Goal: Answer question/provide support: Share knowledge or assist other users

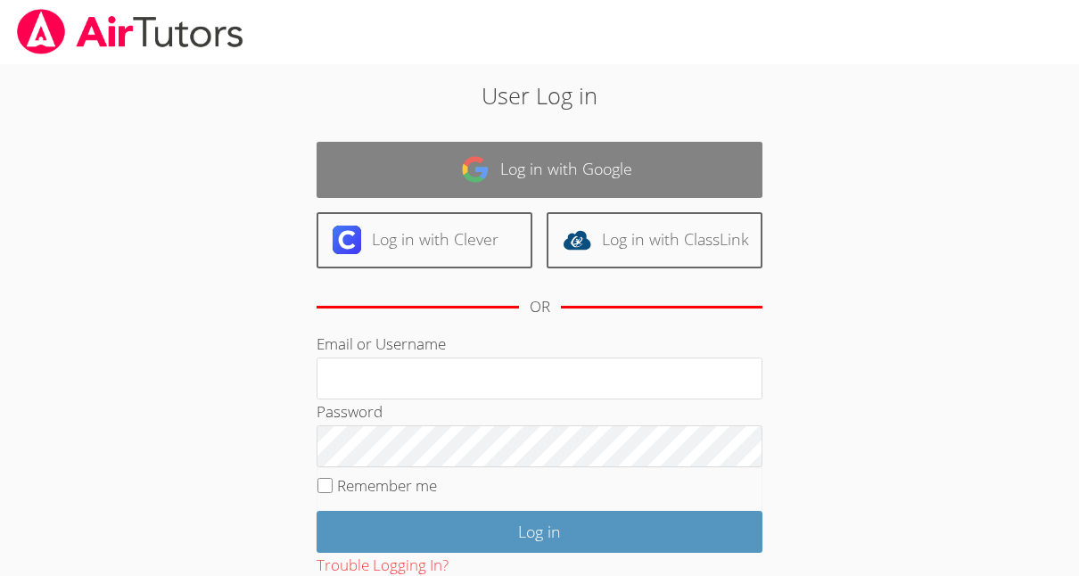
click at [506, 158] on link "Log in with Google" at bounding box center [540, 170] width 446 height 56
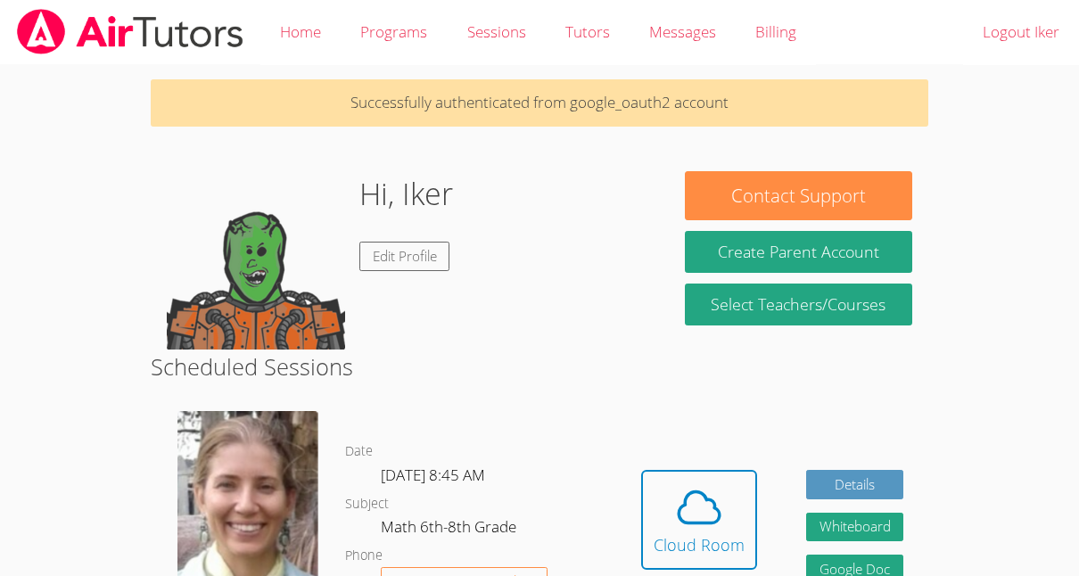
click at [652, 186] on div "Hi, [PERSON_NAME] Edit Profile" at bounding box center [410, 260] width 487 height 178
click at [697, 486] on icon at bounding box center [699, 507] width 50 height 50
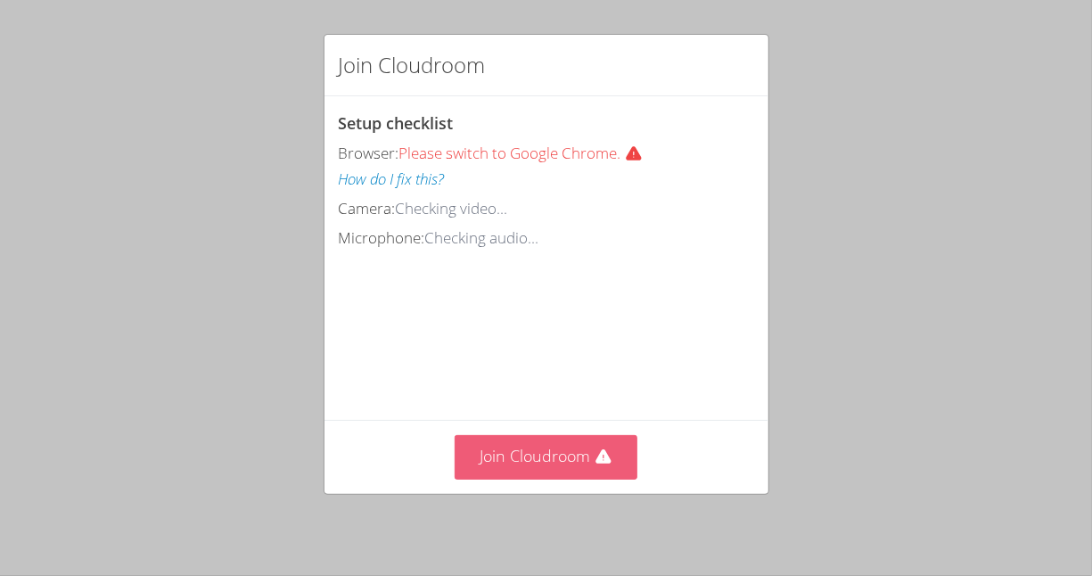
click at [585, 462] on button "Join Cloudroom" at bounding box center [546, 457] width 183 height 44
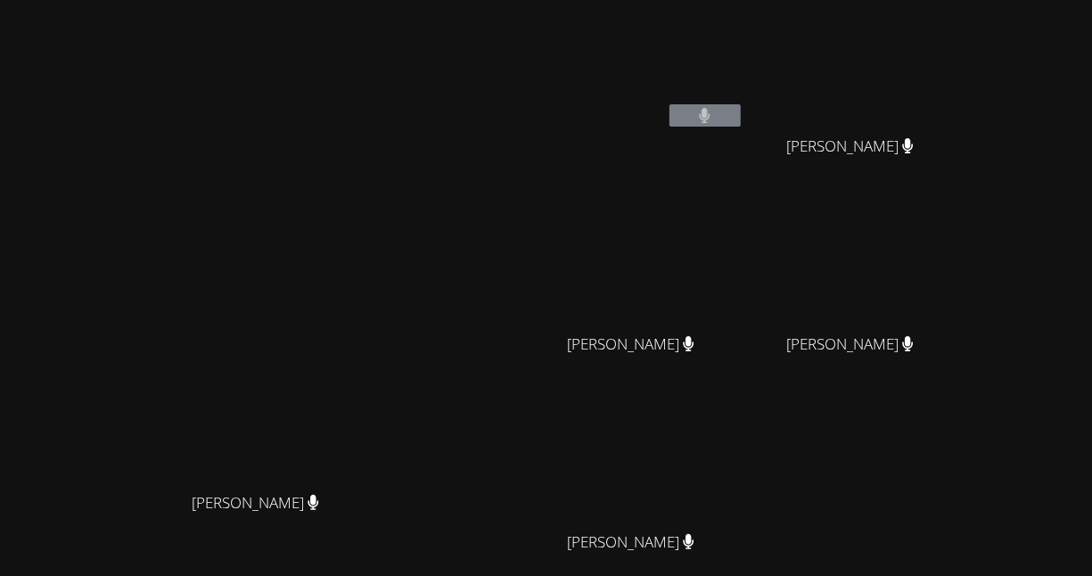
scroll to position [173, 0]
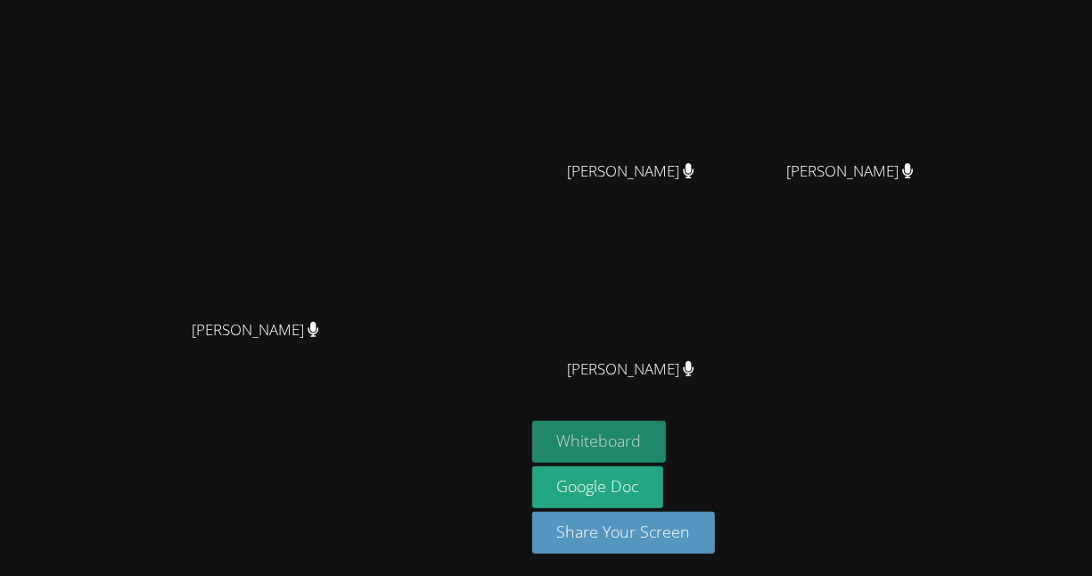
click at [667, 432] on button "Whiteboard" at bounding box center [599, 442] width 135 height 42
click at [396, 303] on video at bounding box center [261, 166] width 267 height 287
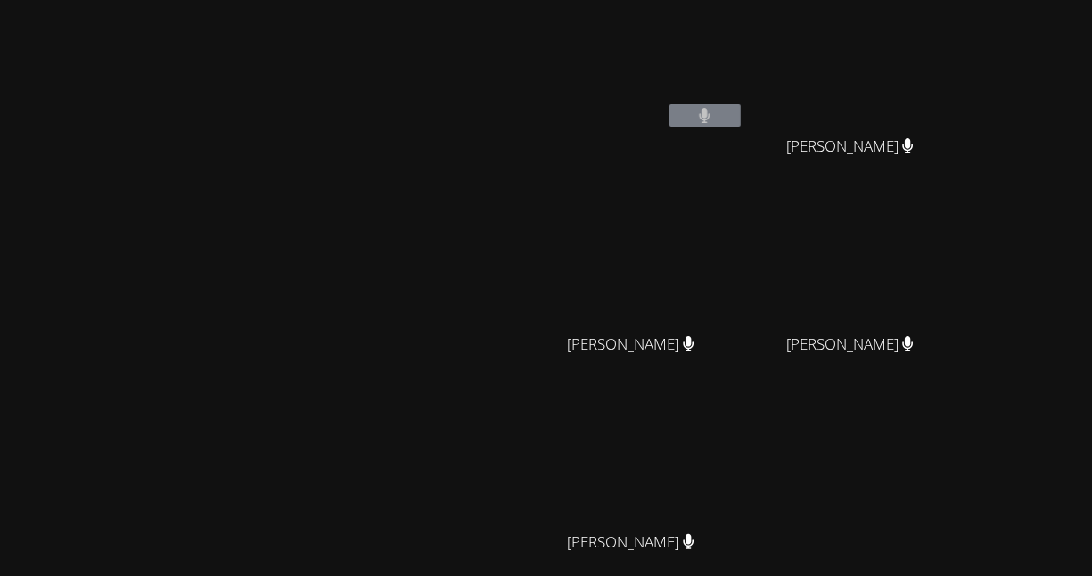
drag, startPoint x: 926, startPoint y: 274, endPoint x: 507, endPoint y: 84, distance: 460.1
click at [507, 84] on div "Diana Andrade Iker Gonzalez Feria Derick Lopez Quiroz Derick Lopez Quiroz Oswal…" at bounding box center [546, 288] width 1092 height 576
click at [942, 371] on div "Kerwin Tavarez Pena" at bounding box center [858, 360] width 212 height 71
click at [525, 395] on main "Diana Andrade" at bounding box center [262, 376] width 525 height 752
click at [744, 449] on video at bounding box center [638, 462] width 212 height 119
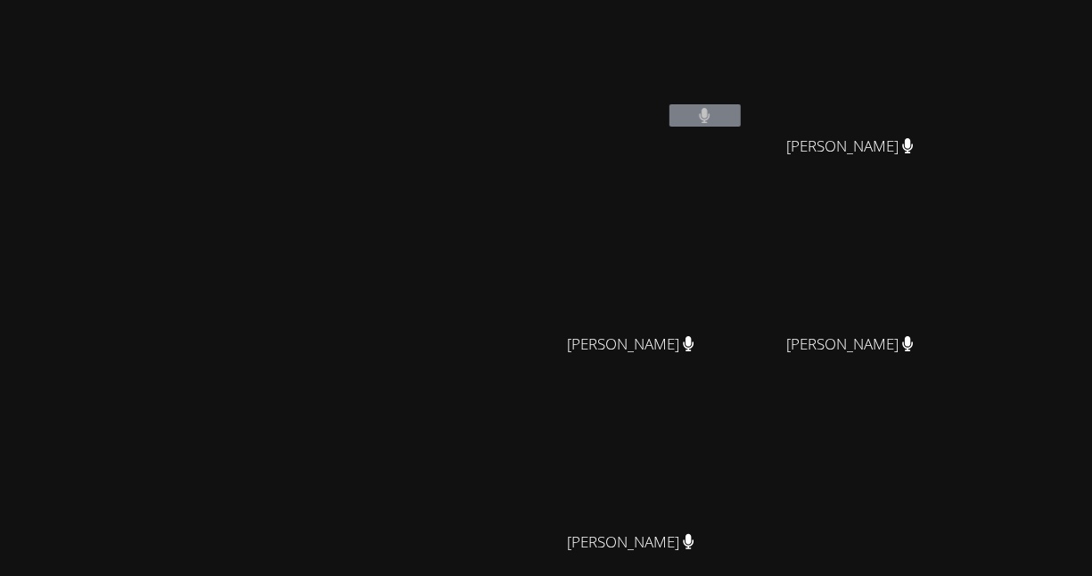
click at [744, 449] on video at bounding box center [638, 462] width 212 height 119
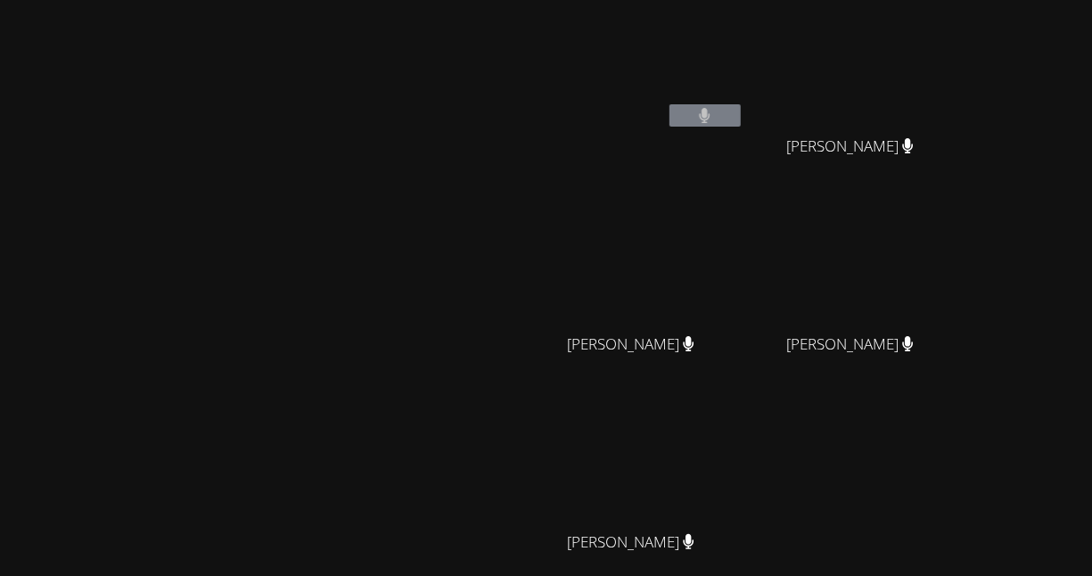
click at [744, 449] on video at bounding box center [638, 462] width 212 height 119
drag, startPoint x: 794, startPoint y: 449, endPoint x: 664, endPoint y: 477, distance: 132.2
click at [664, 477] on video at bounding box center [638, 462] width 212 height 119
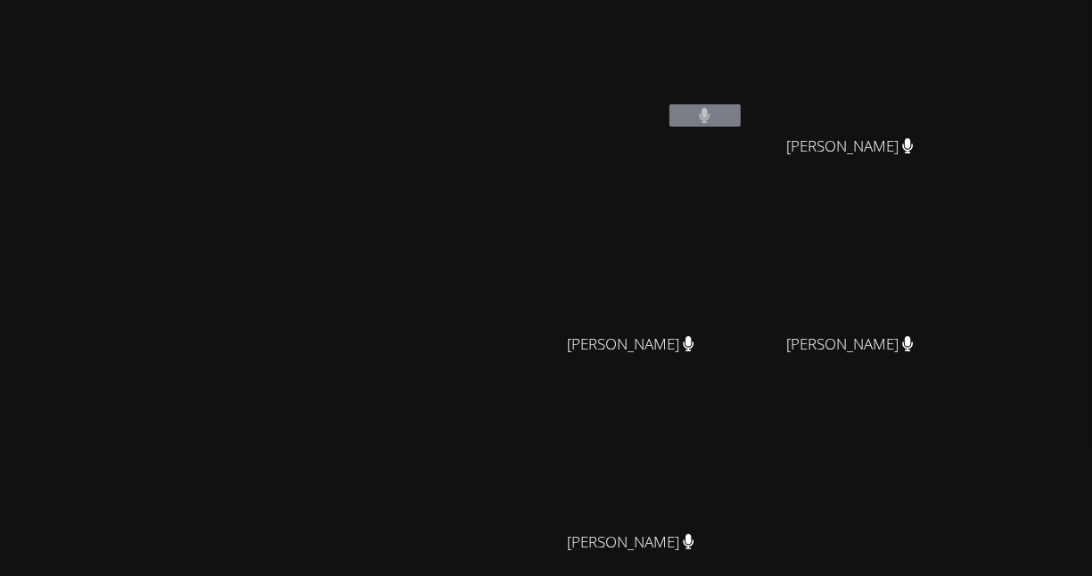
click at [664, 477] on video at bounding box center [638, 462] width 212 height 119
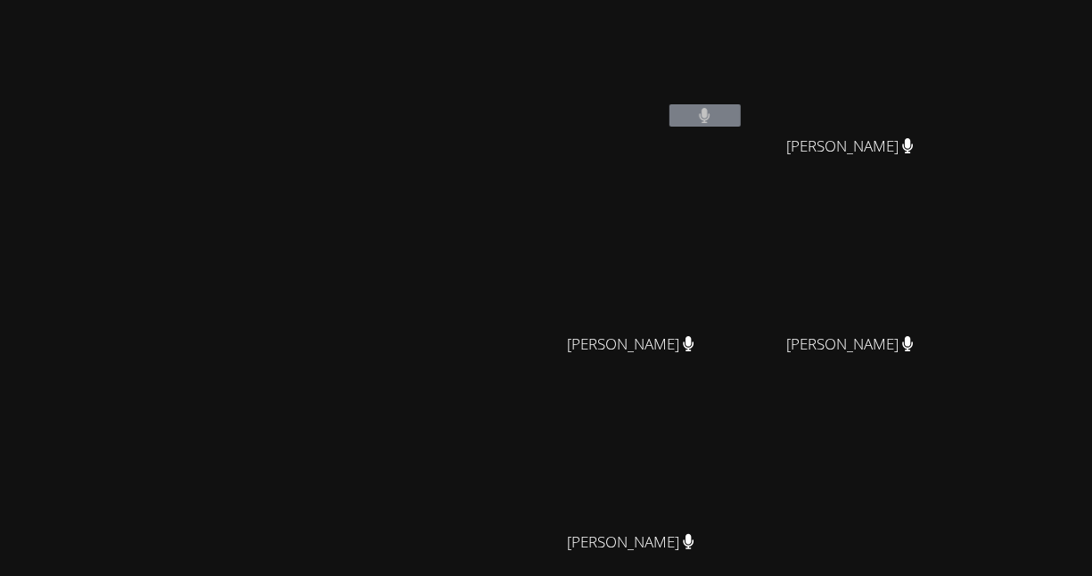
click at [664, 477] on video at bounding box center [638, 462] width 212 height 119
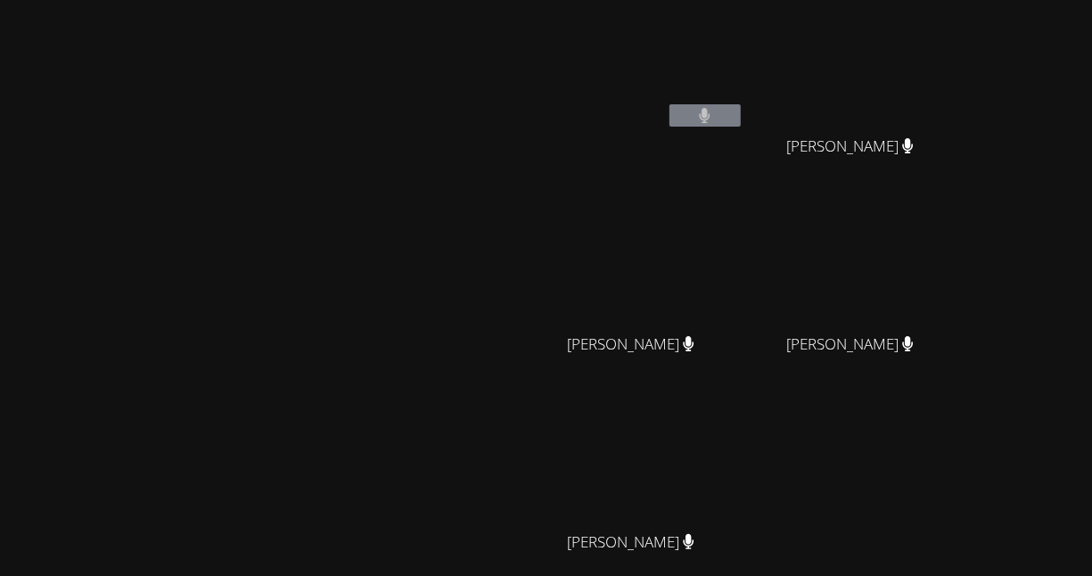
click at [664, 477] on video at bounding box center [638, 462] width 212 height 119
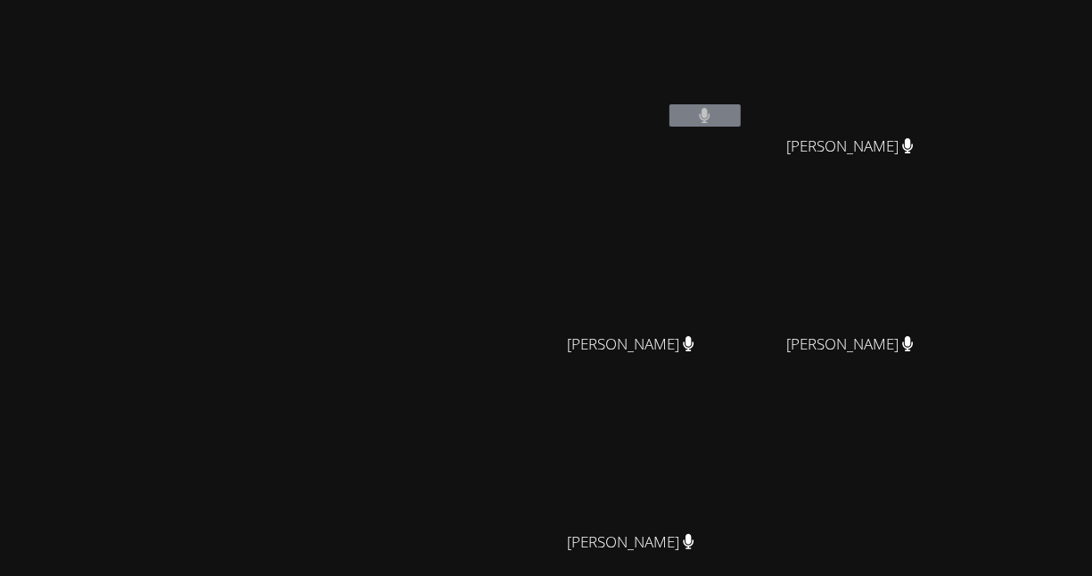
click at [664, 477] on video at bounding box center [638, 462] width 212 height 119
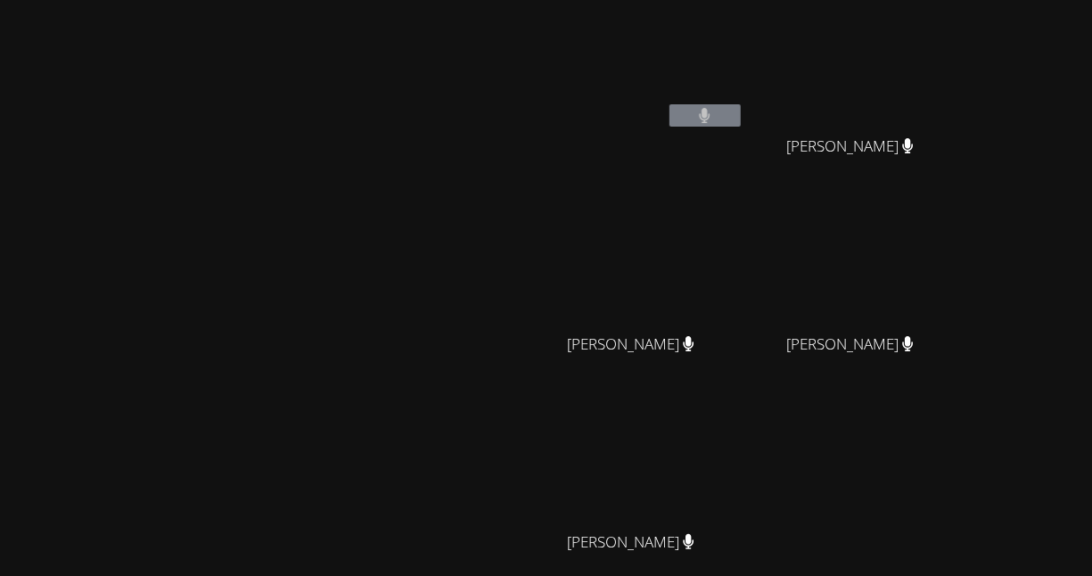
click at [733, 483] on video at bounding box center [638, 462] width 212 height 119
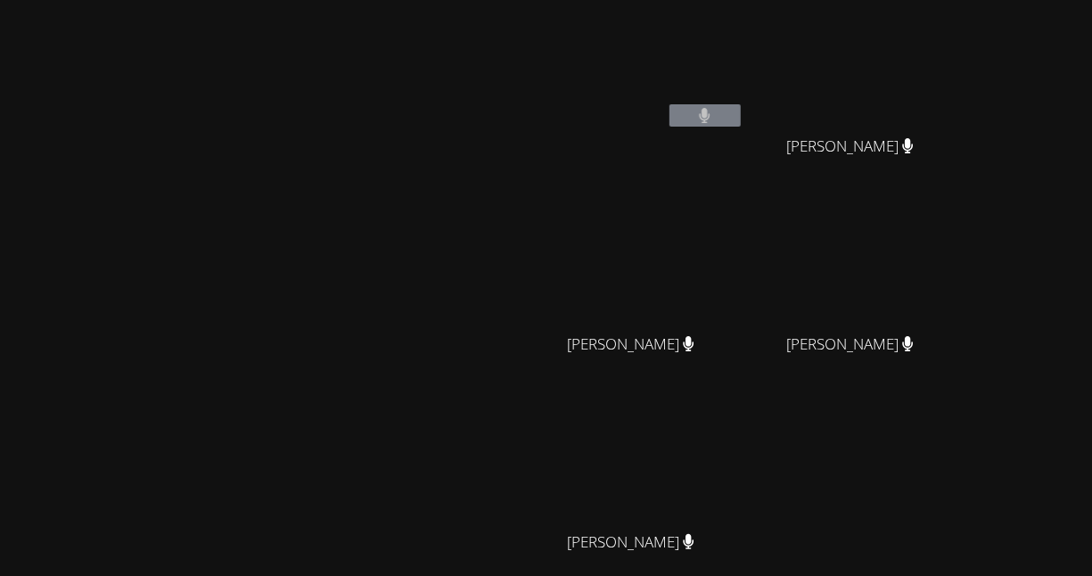
click at [733, 483] on video at bounding box center [638, 462] width 212 height 119
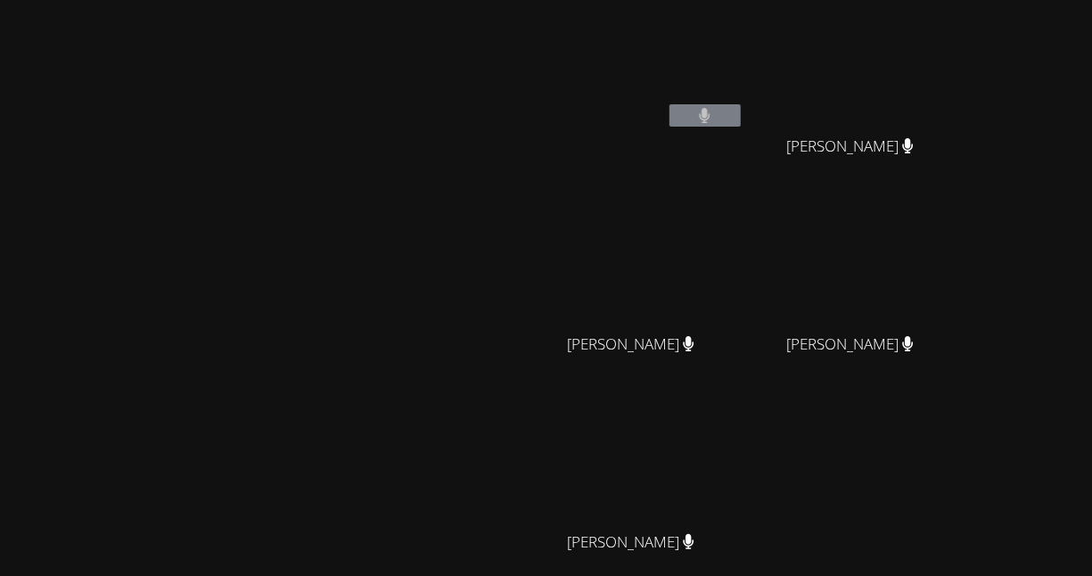
click at [733, 483] on video at bounding box center [638, 462] width 212 height 119
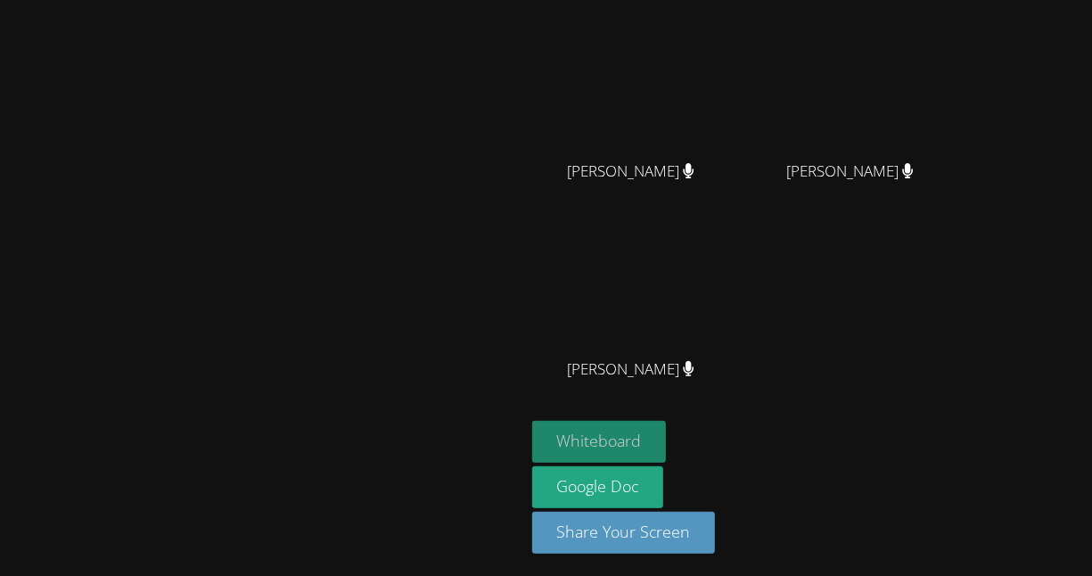
click at [667, 428] on button "Whiteboard" at bounding box center [599, 442] width 135 height 42
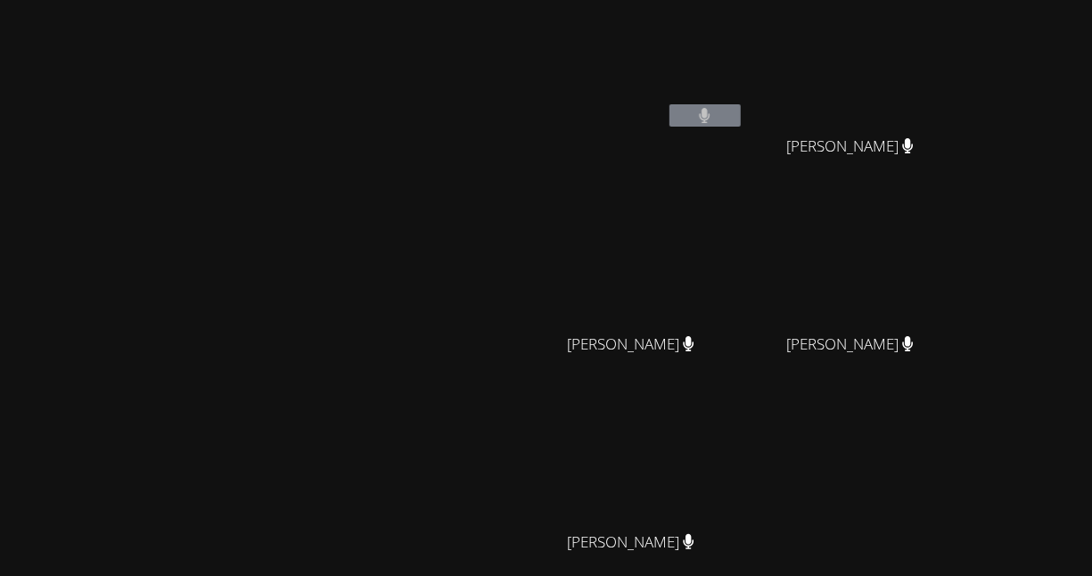
scroll to position [0, 0]
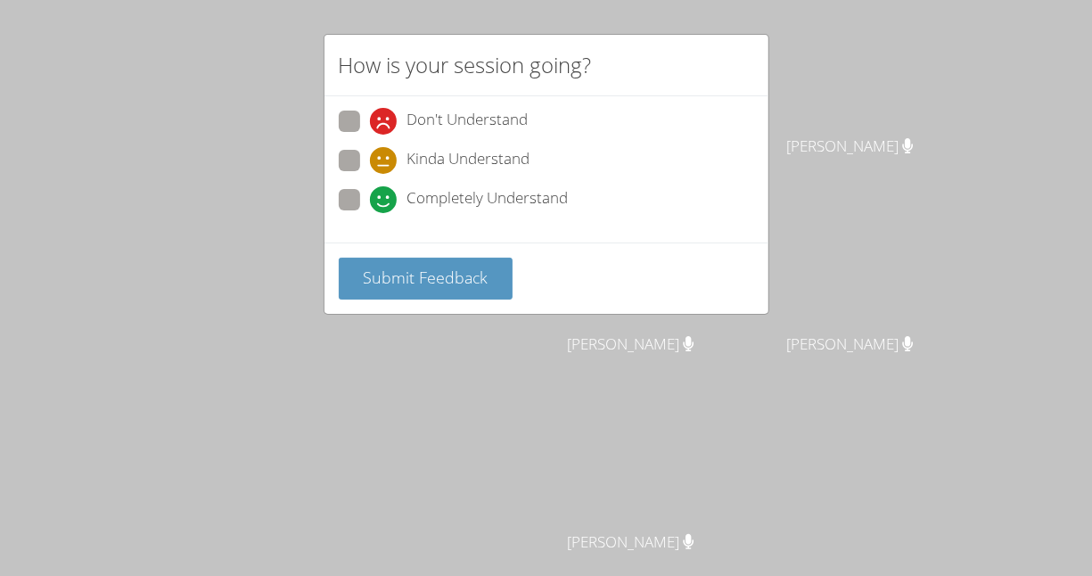
click at [417, 195] on span "Completely Understand" at bounding box center [487, 199] width 161 height 27
click at [385, 195] on input "Completely Understand" at bounding box center [377, 196] width 15 height 15
radio input "true"
click at [417, 195] on span "Completely Understand" at bounding box center [487, 199] width 161 height 27
click at [385, 195] on input "Completely Understand" at bounding box center [377, 196] width 15 height 15
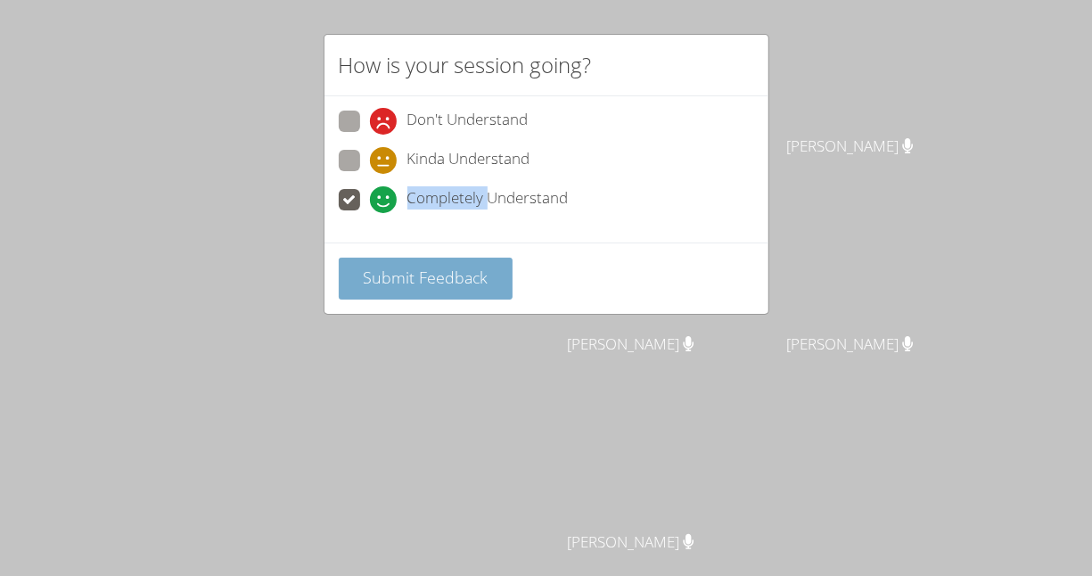
drag, startPoint x: 417, startPoint y: 195, endPoint x: 402, endPoint y: 265, distance: 71.2
click at [402, 267] on span "Submit Feedback" at bounding box center [425, 277] width 125 height 21
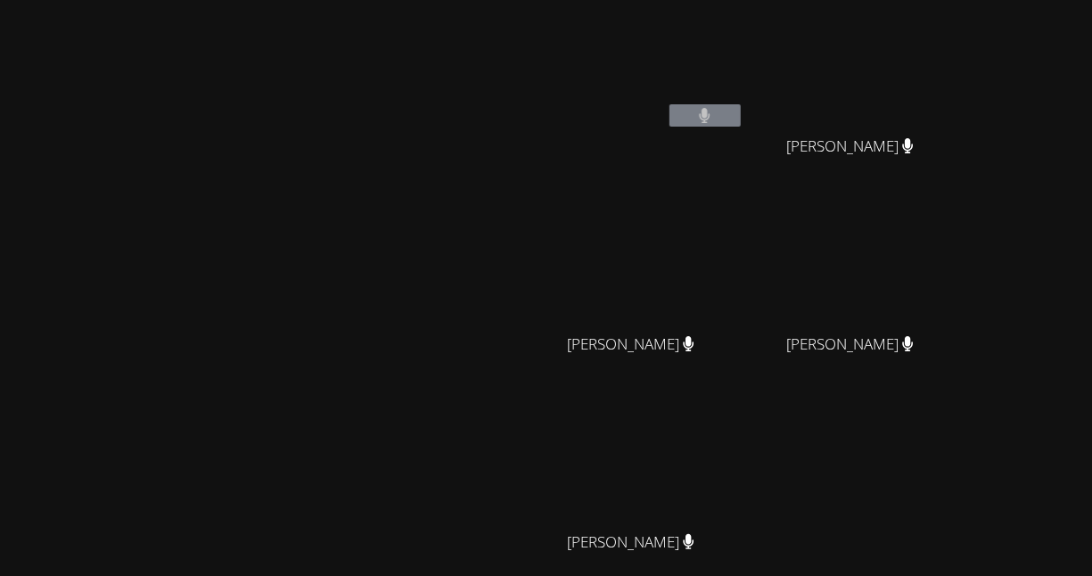
scroll to position [173, 0]
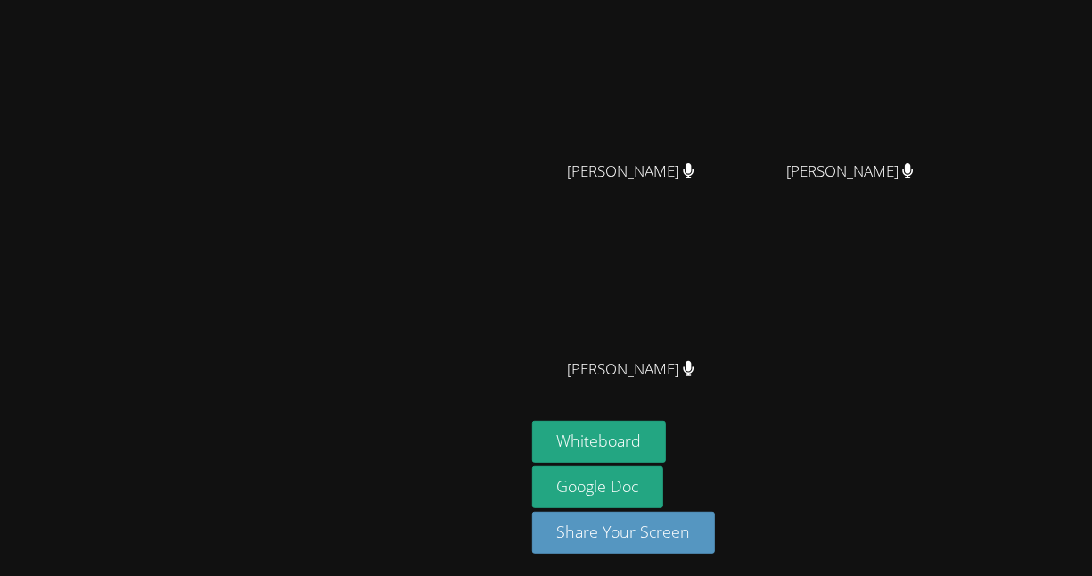
click at [396, 310] on video at bounding box center [261, 166] width 267 height 287
drag, startPoint x: 432, startPoint y: 161, endPoint x: 322, endPoint y: 316, distance: 189.3
click at [322, 310] on video at bounding box center [261, 166] width 267 height 287
click at [365, 249] on video at bounding box center [261, 166] width 267 height 287
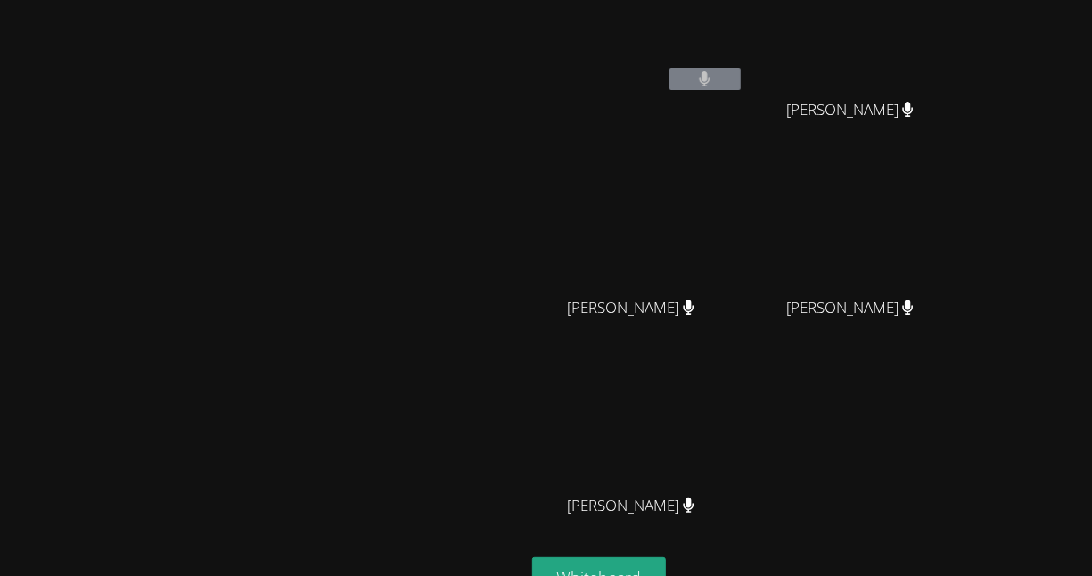
scroll to position [0, 0]
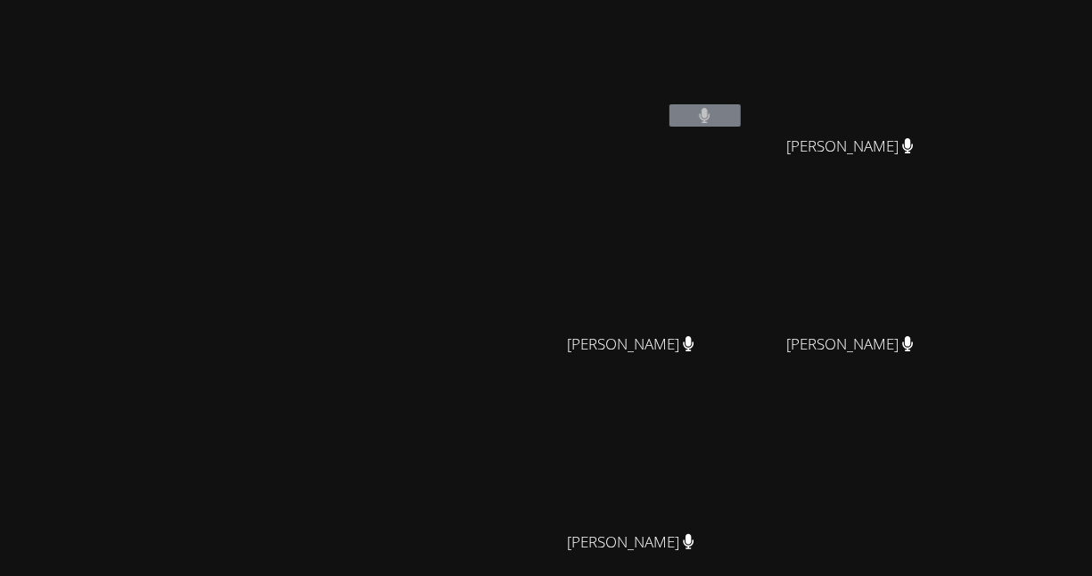
click at [741, 105] on button at bounding box center [705, 115] width 71 height 22
click at [744, 439] on video at bounding box center [638, 462] width 212 height 119
drag, startPoint x: 792, startPoint y: 439, endPoint x: 543, endPoint y: 398, distance: 252.1
click at [396, 398] on video at bounding box center [261, 339] width 267 height 287
click at [274, 145] on div "Diana Andrade" at bounding box center [262, 375] width 511 height 737
